Goal: Information Seeking & Learning: Learn about a topic

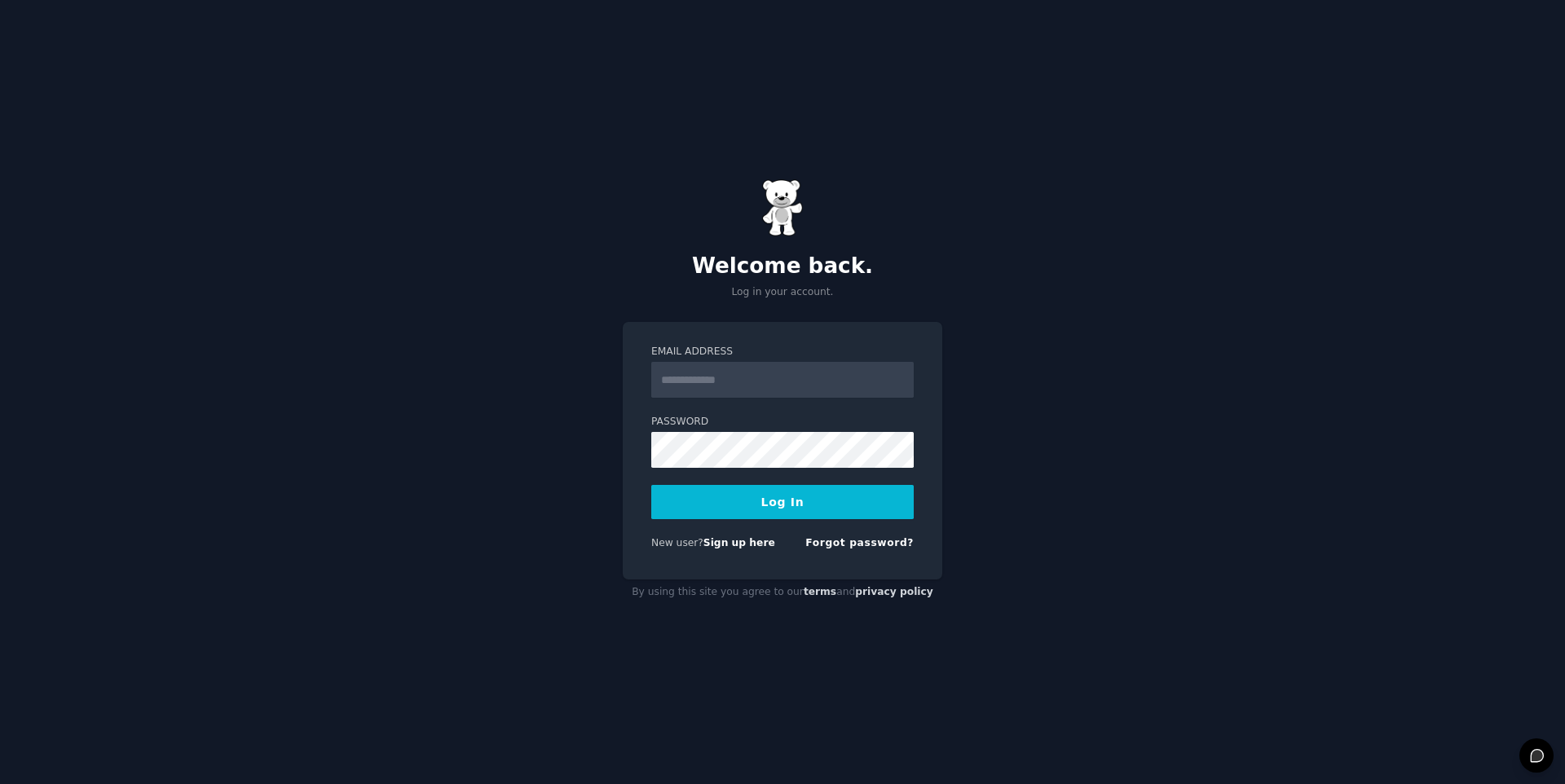
click at [0, 783] on nordpass-portal at bounding box center [0, 784] width 0 height 0
type input "**********"
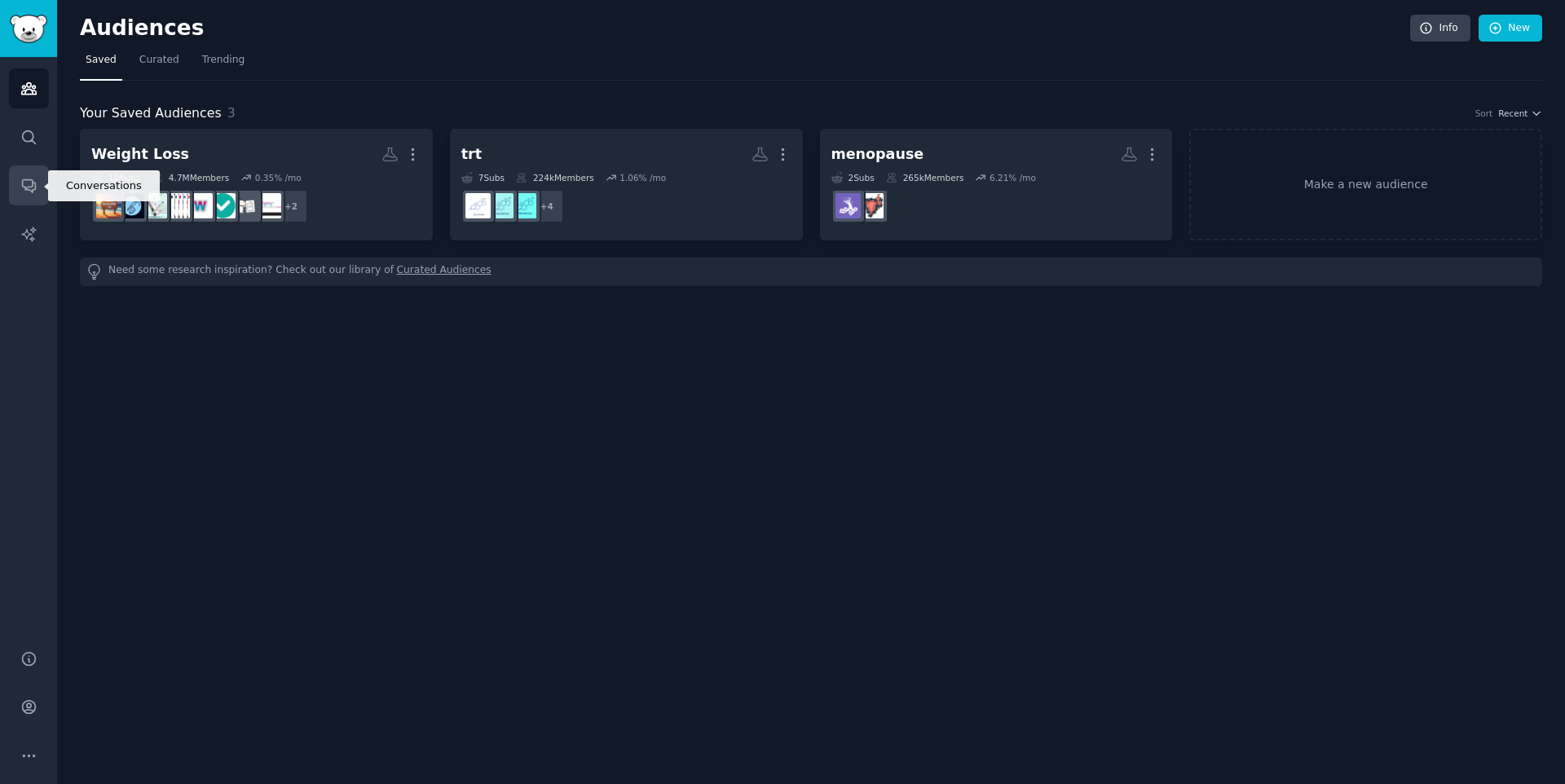
click at [30, 188] on icon "Sidebar" at bounding box center [29, 185] width 17 height 17
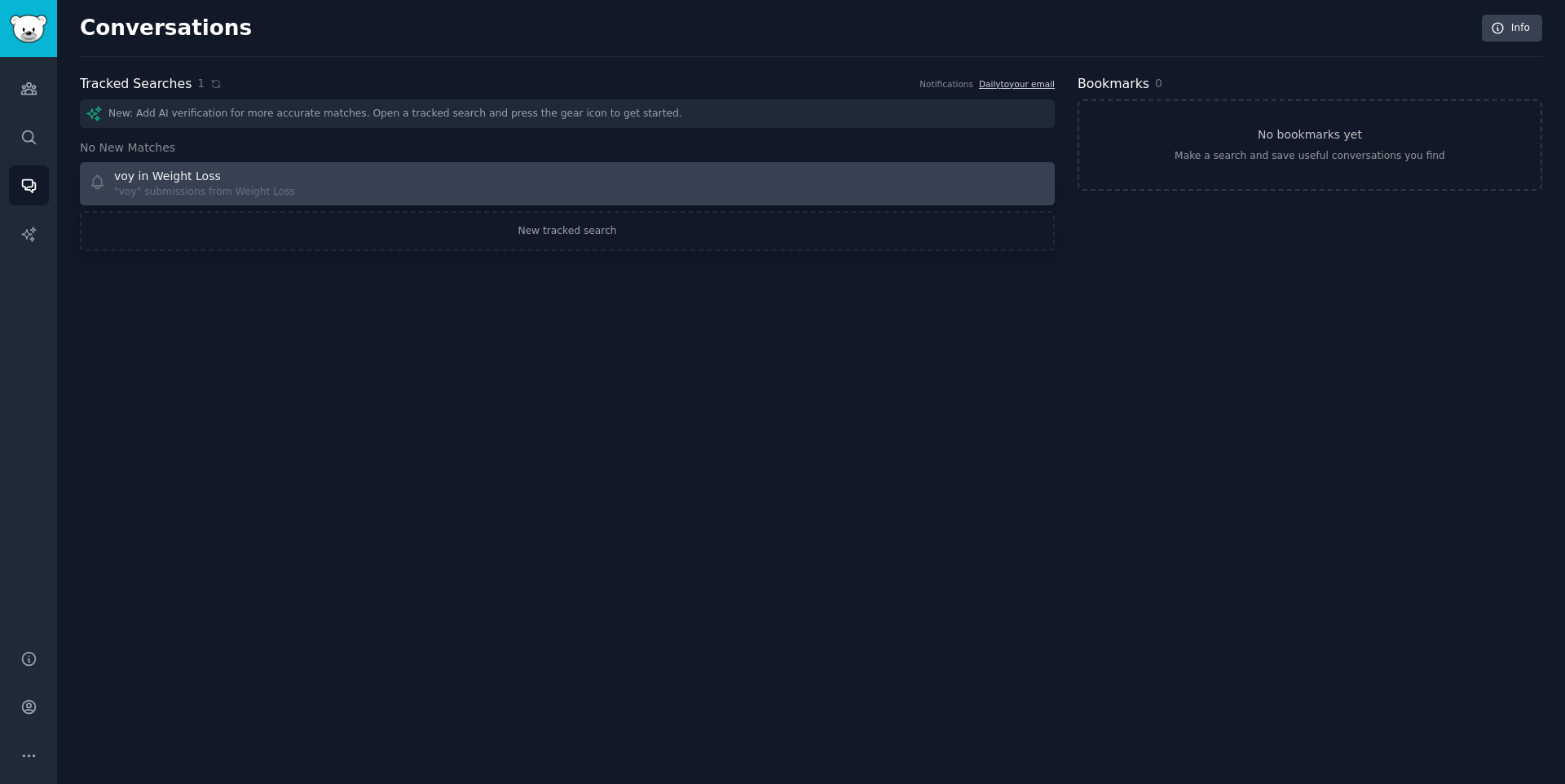
click at [435, 169] on div "voy in Weight Loss "voy" submissions from Weight Loss" at bounding box center [322, 184] width 468 height 32
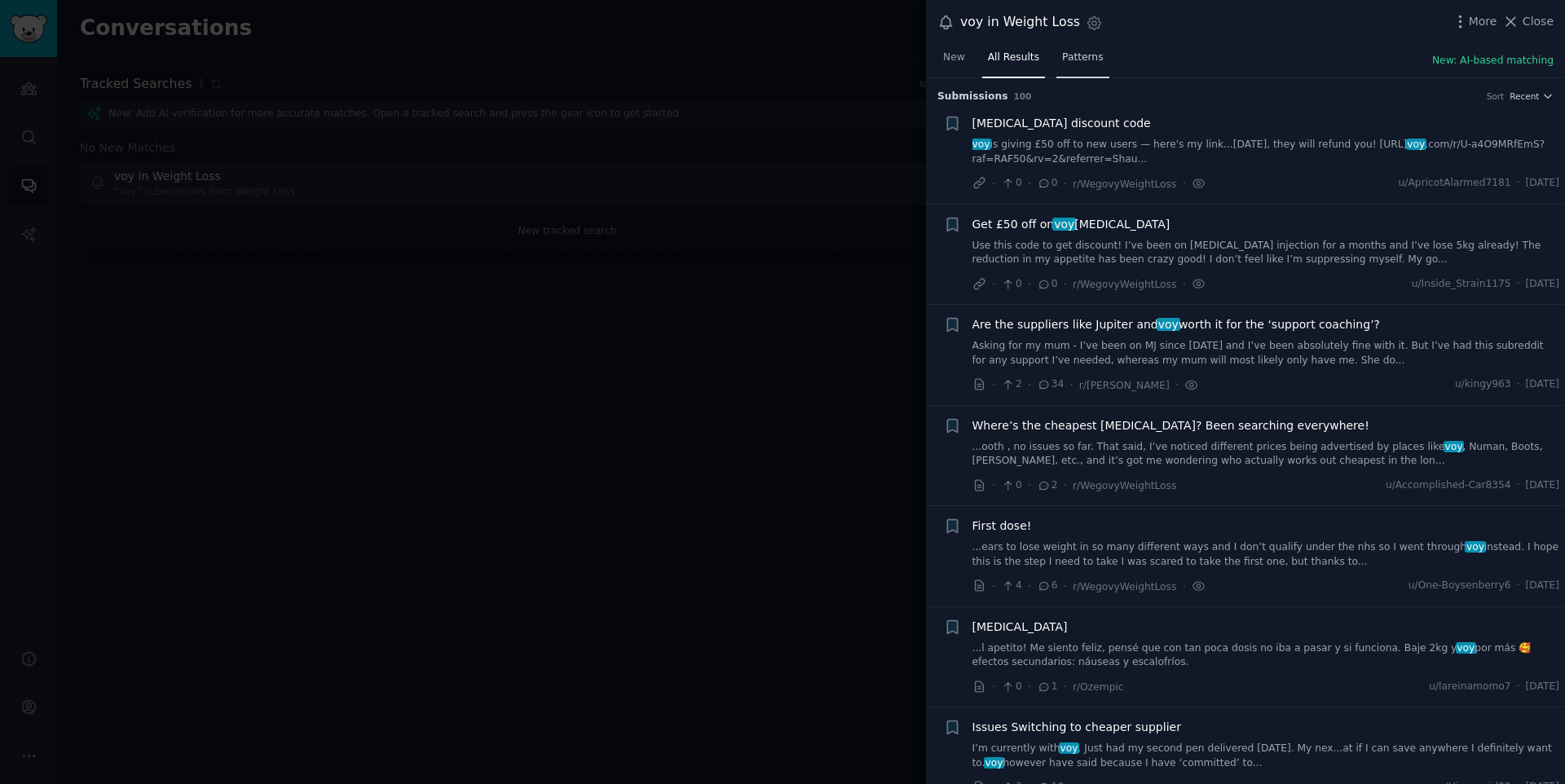
click at [1075, 58] on span "Patterns" at bounding box center [1082, 57] width 41 height 14
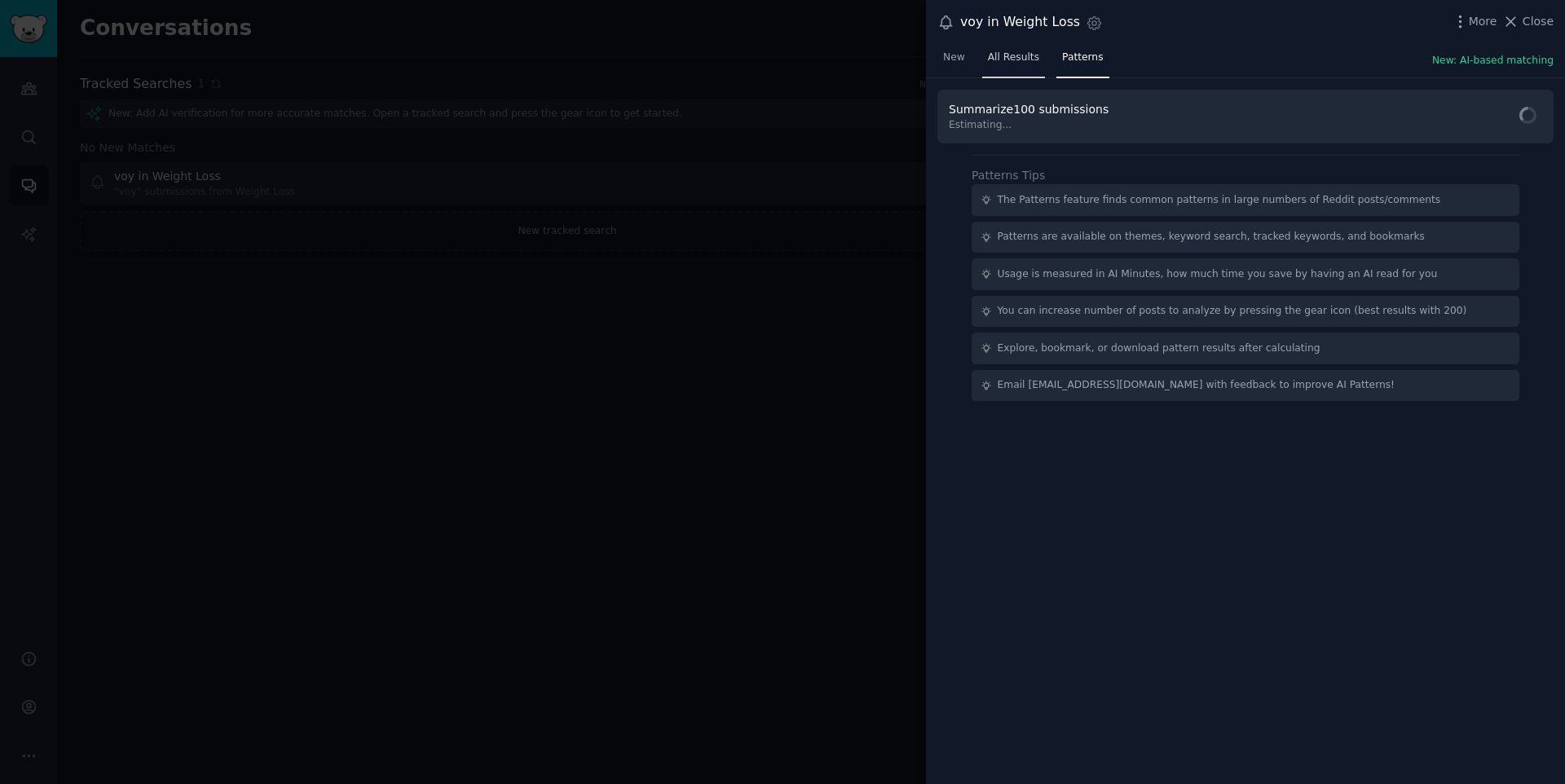
click at [1009, 59] on span "All Results" at bounding box center [1013, 57] width 51 height 14
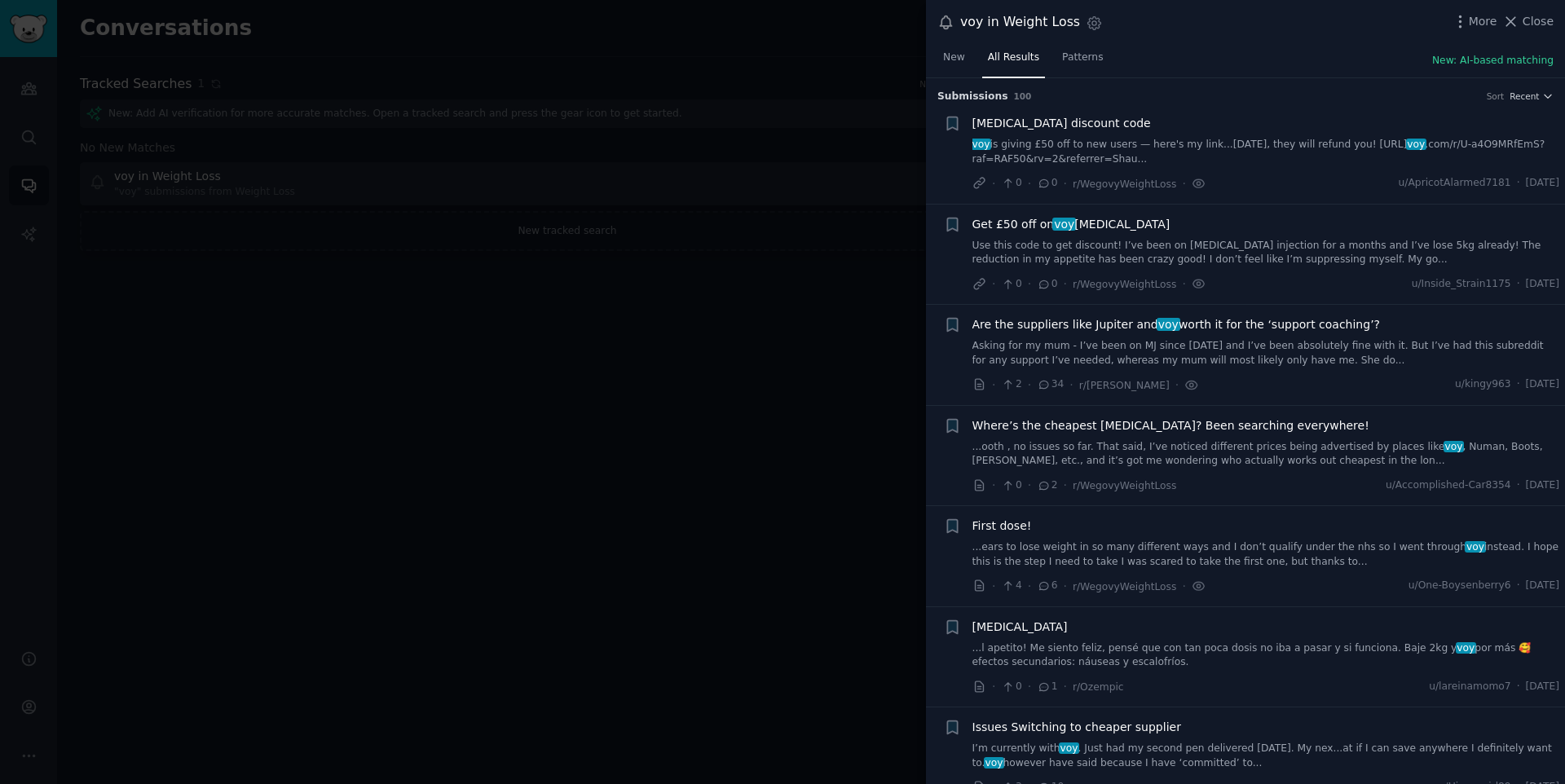
click at [771, 67] on div at bounding box center [782, 392] width 1565 height 784
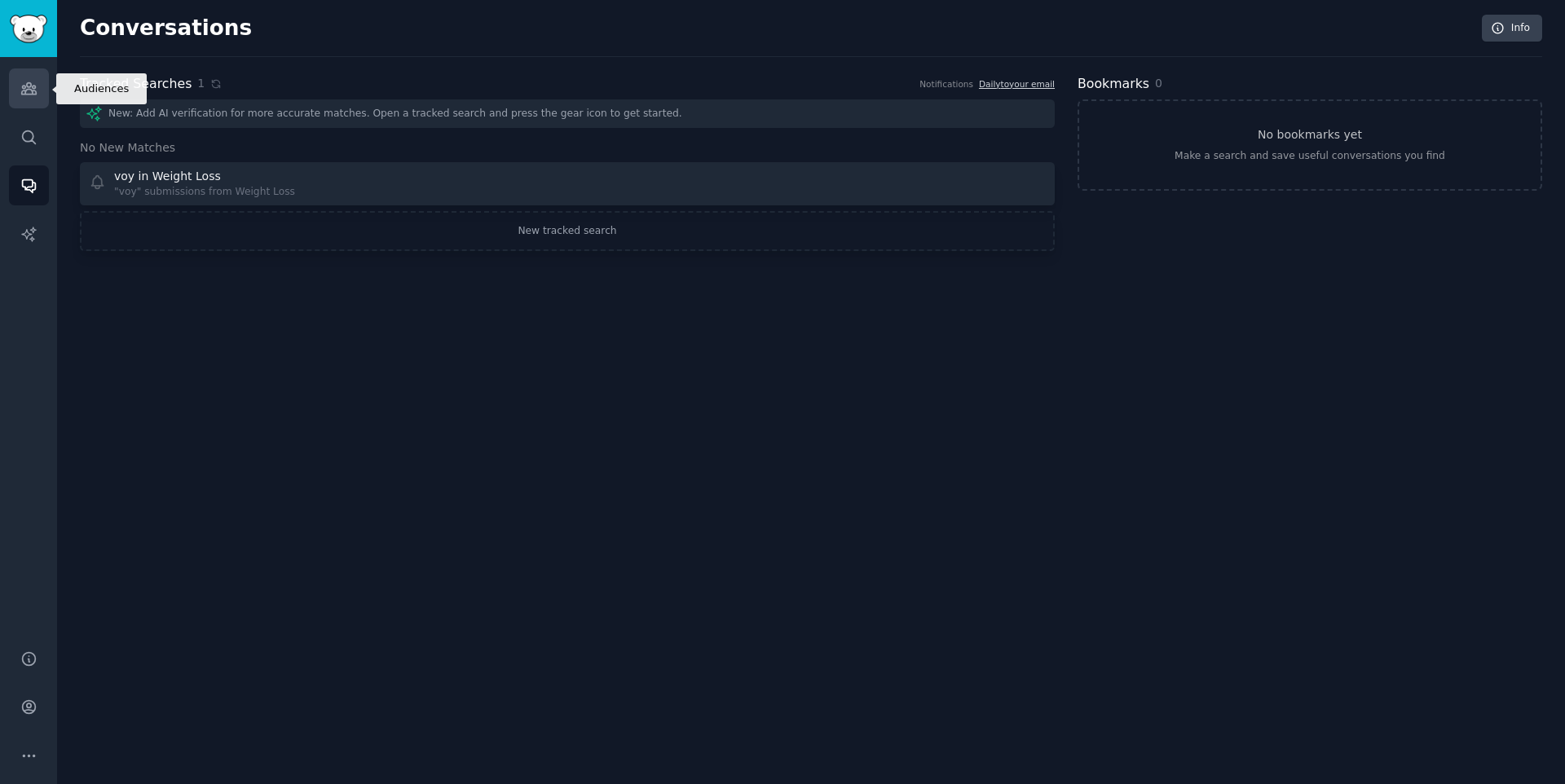
click at [31, 97] on link "Audiences" at bounding box center [29, 88] width 40 height 40
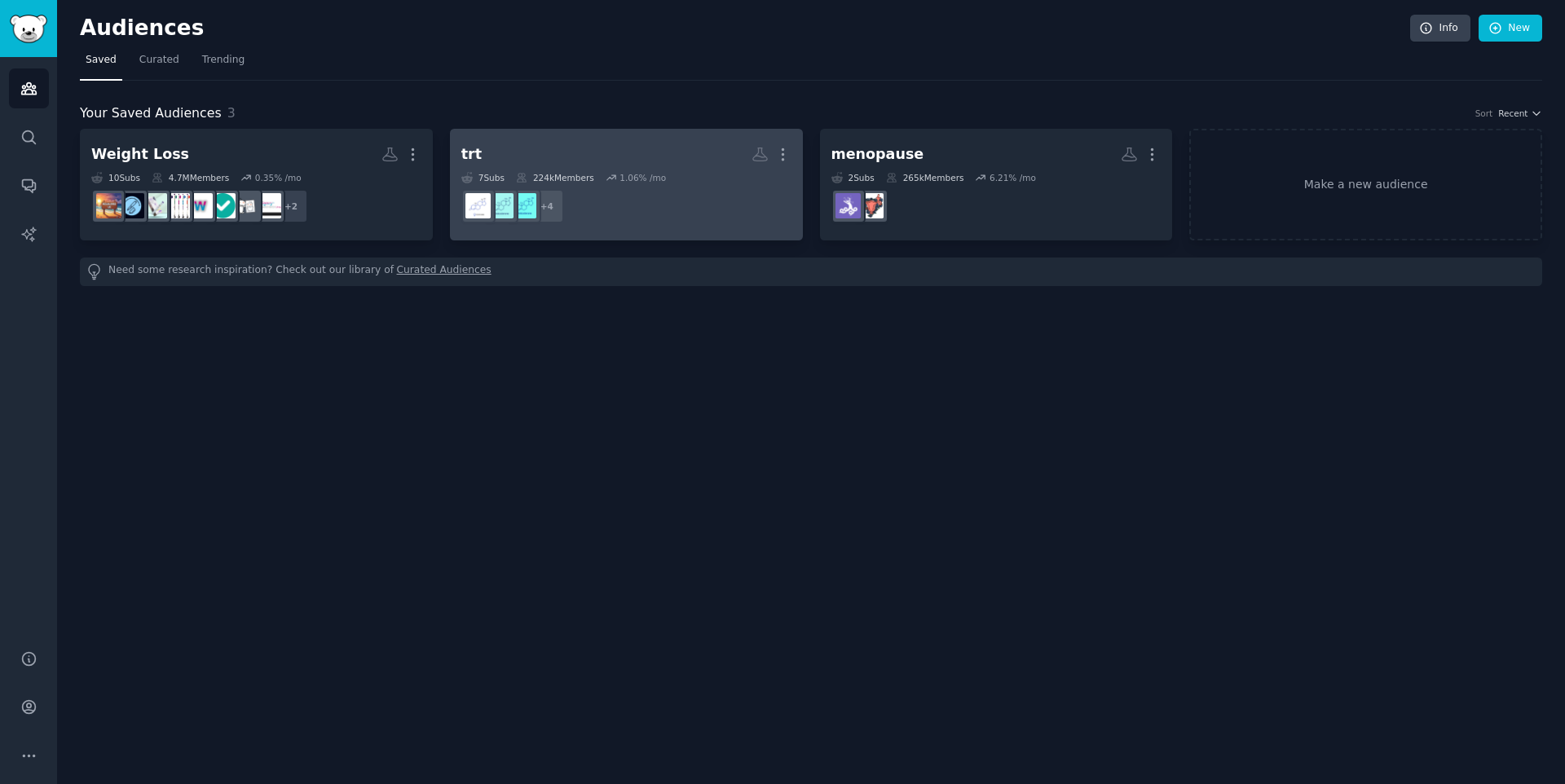
click at [641, 155] on h2 "trt More" at bounding box center [626, 155] width 330 height 29
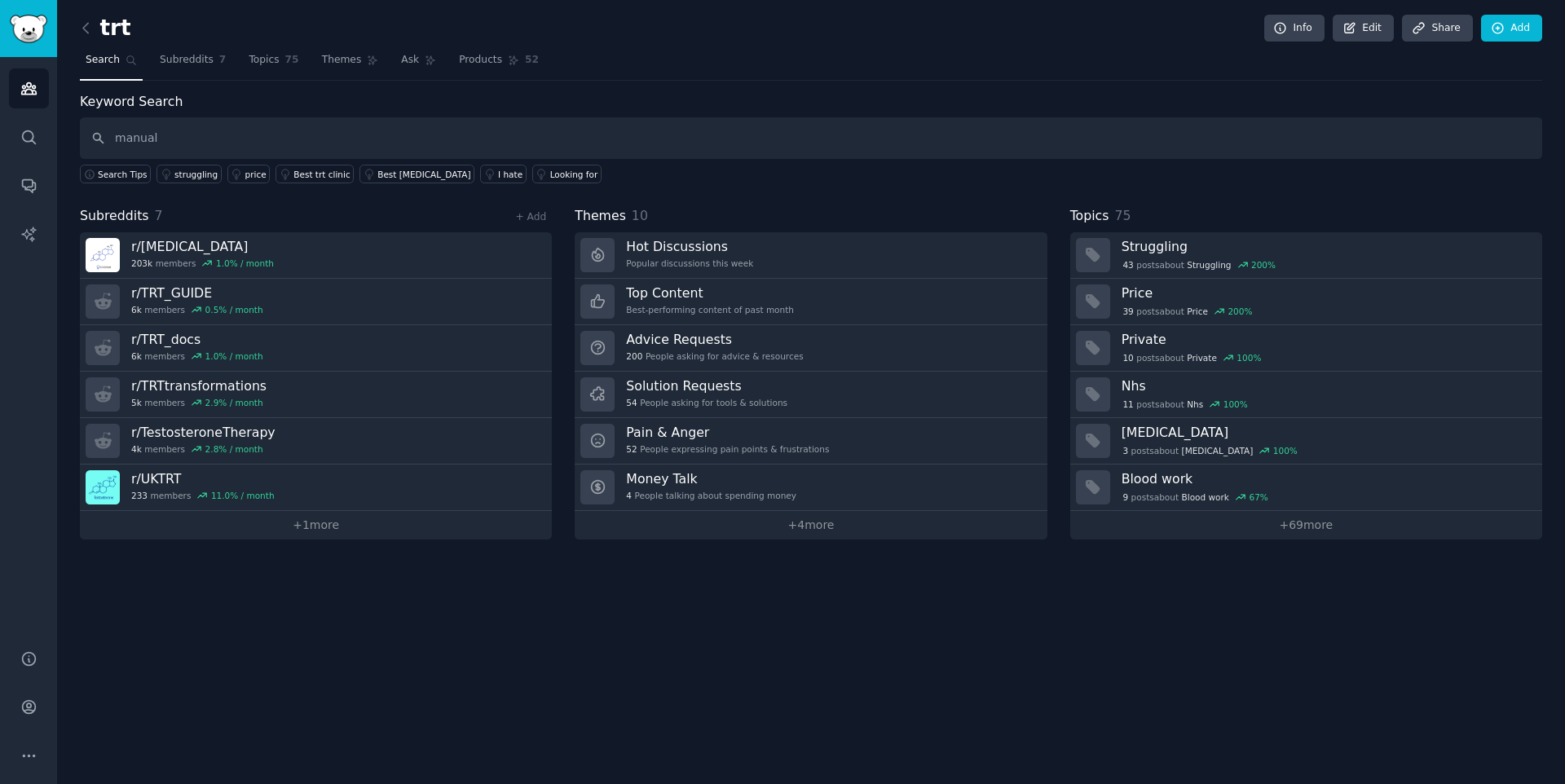
type input "manual"
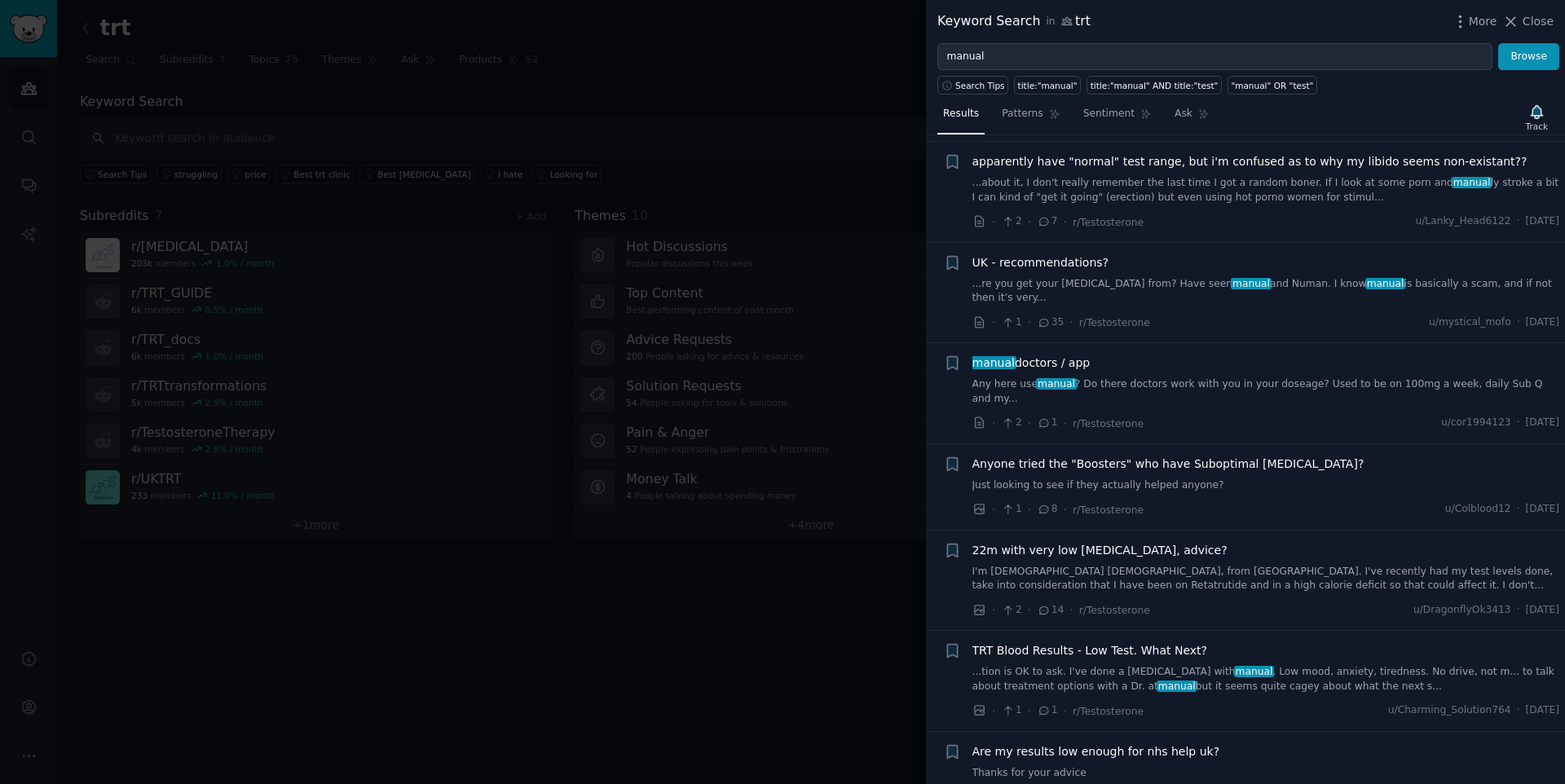
scroll to position [121, 0]
click at [973, 321] on icon at bounding box center [979, 321] width 14 height 14
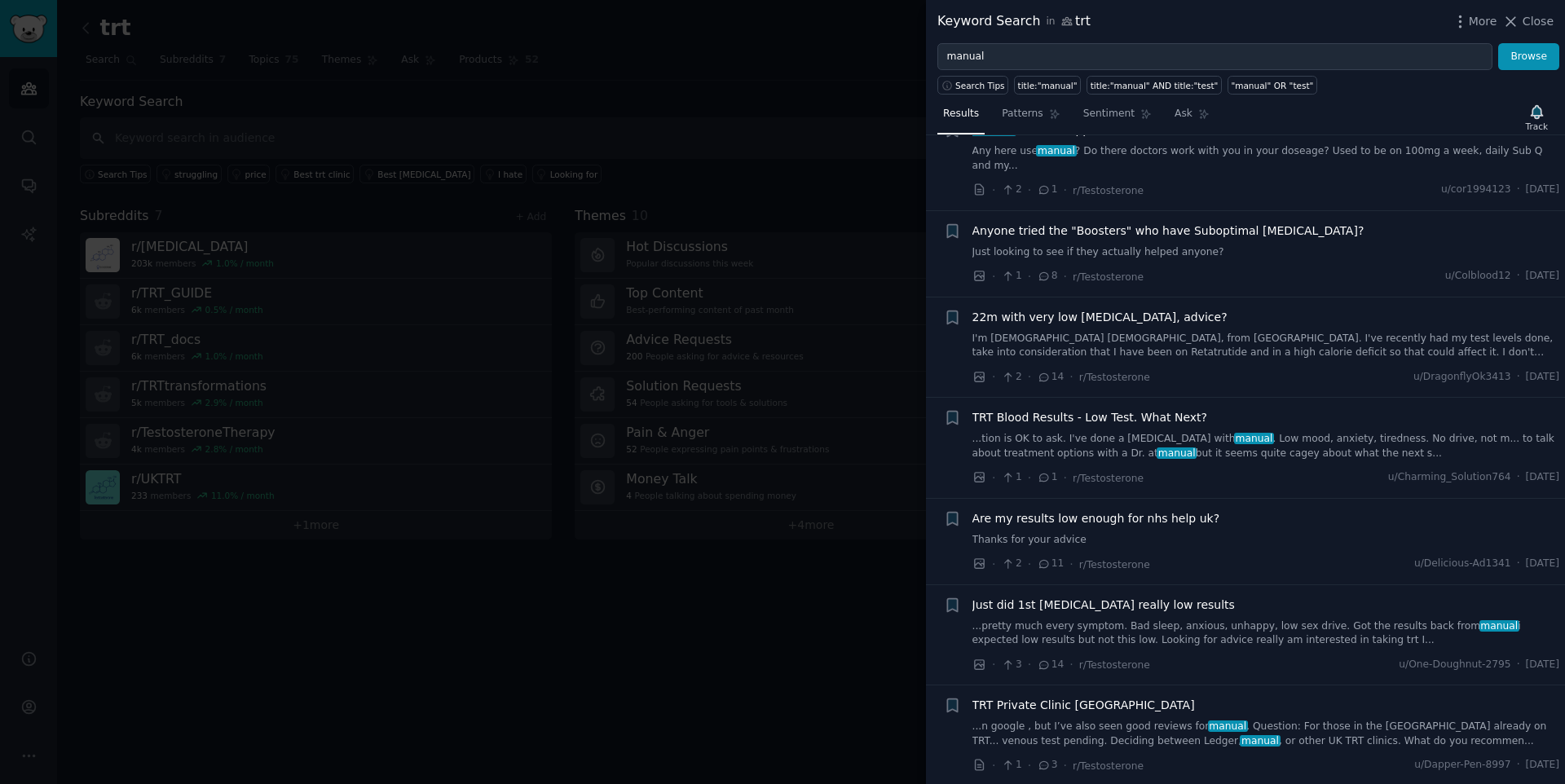
scroll to position [354, 0]
click at [984, 656] on icon at bounding box center [979, 663] width 14 height 14
